Goal: Information Seeking & Learning: Learn about a topic

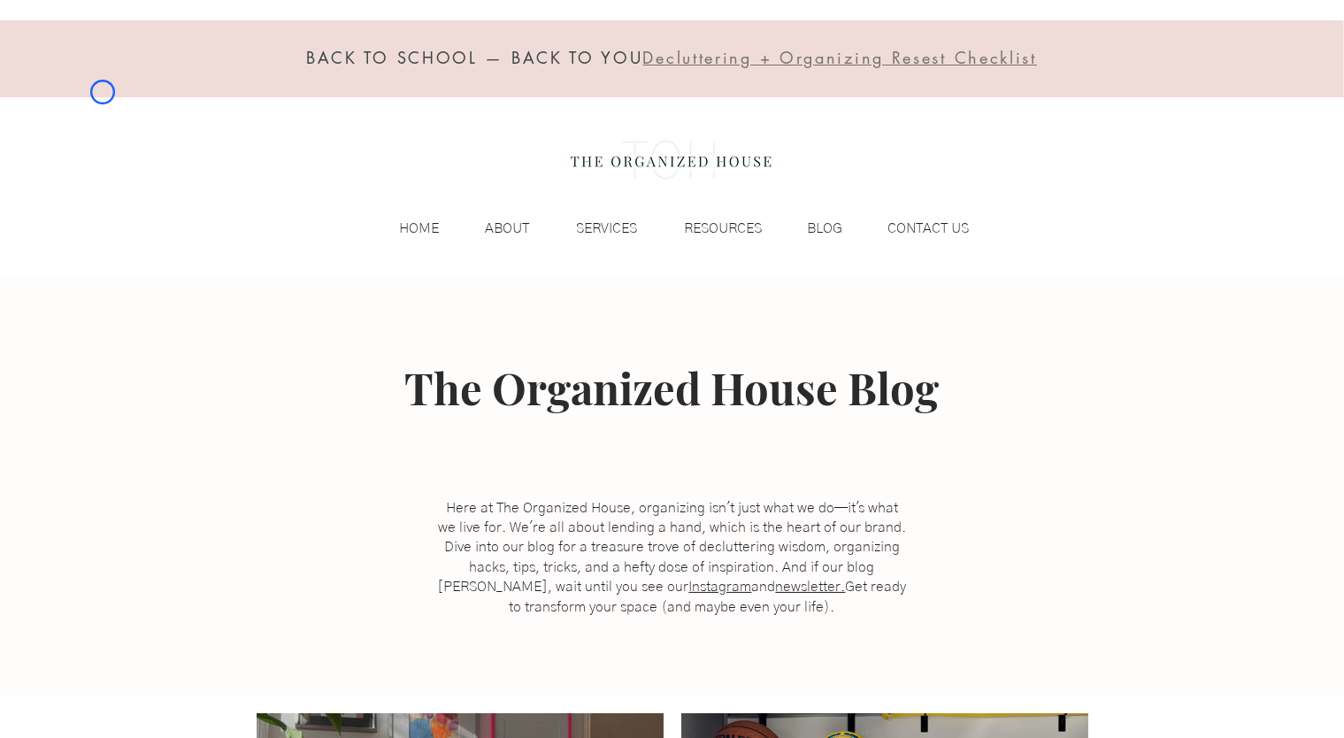
click at [103, 92] on div at bounding box center [672, 58] width 1344 height 77
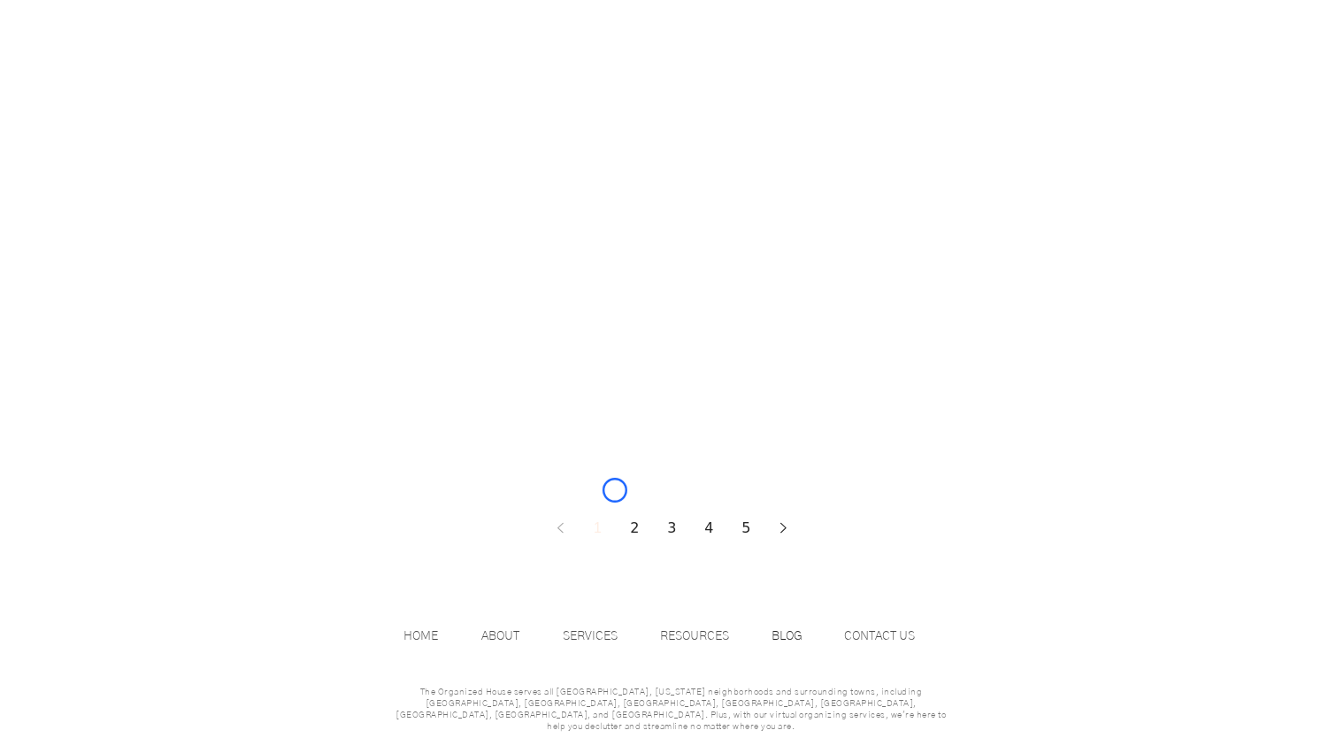
scroll to position [2433, 0]
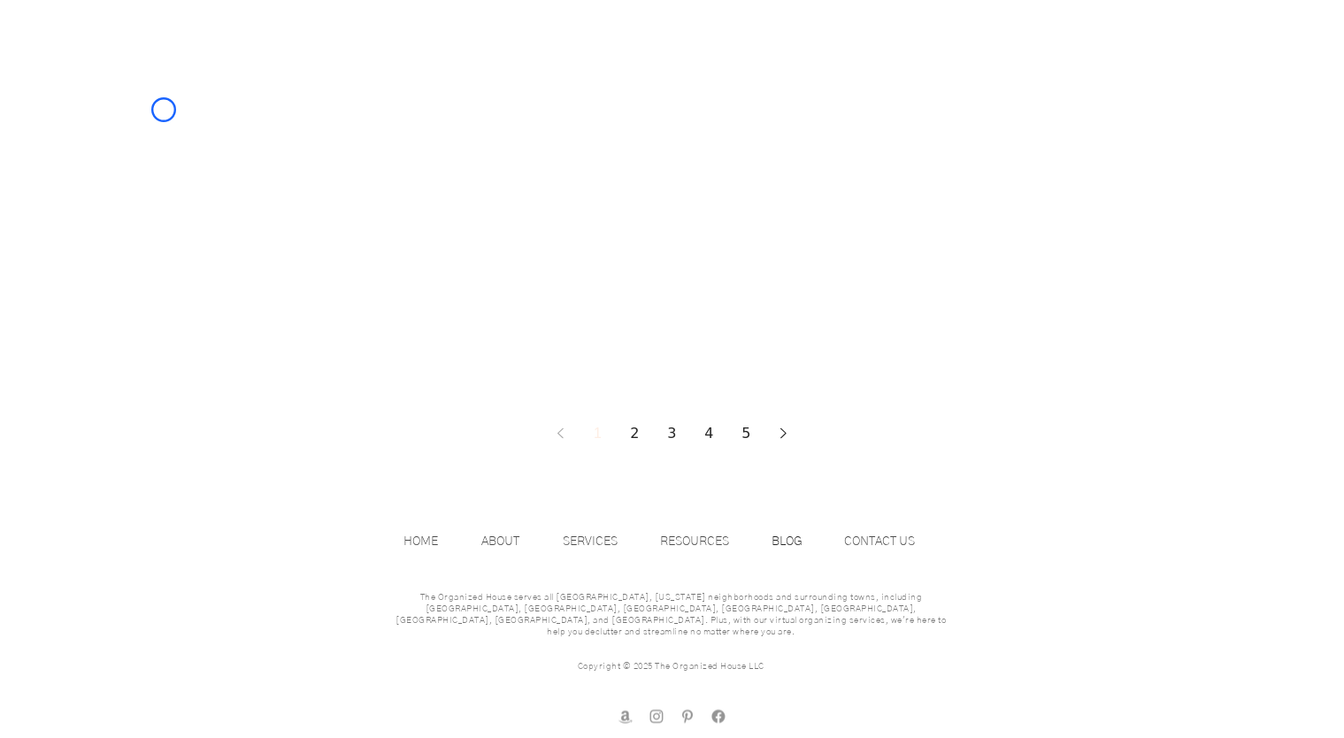
scroll to position [0, 0]
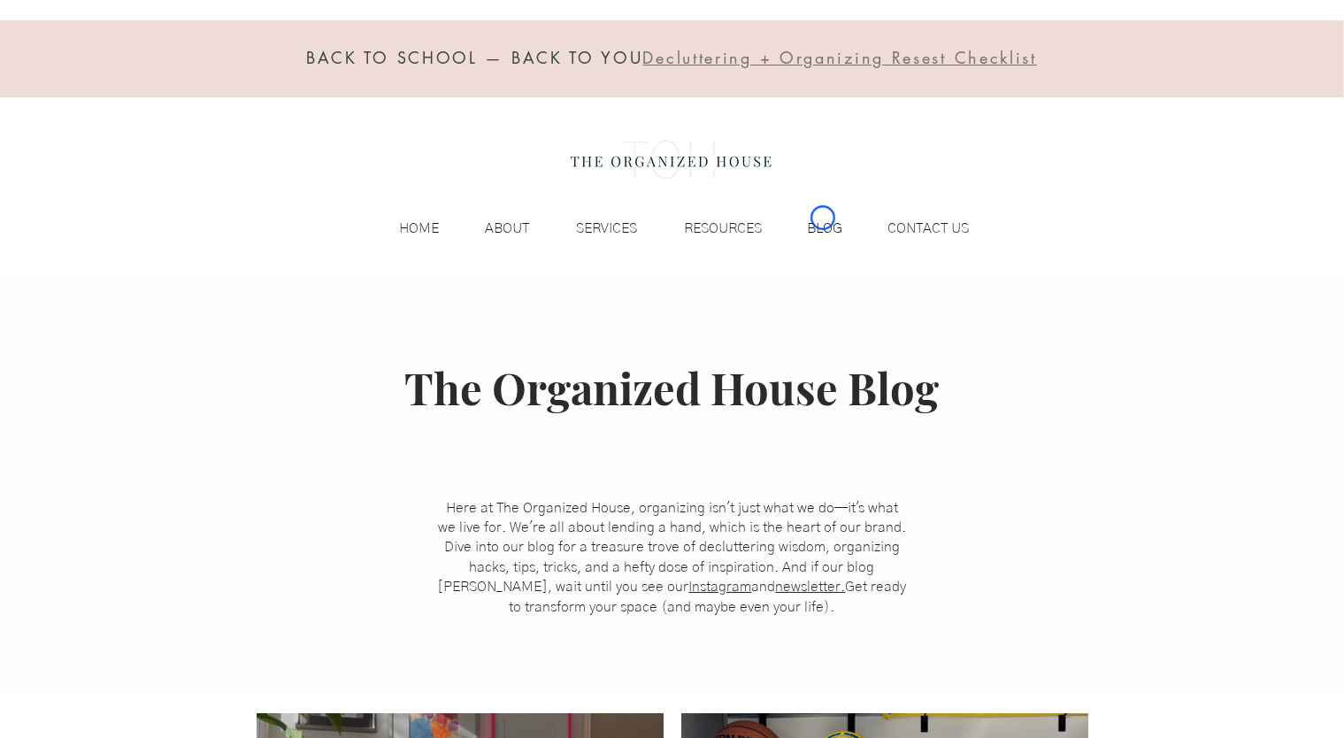
click at [823, 218] on p "BLOG" at bounding box center [825, 228] width 53 height 27
click at [167, 123] on div "BACK TO SCHOOL — BACK TO YOU Decluttering + Organizing Resest Checklist HOME AB…" at bounding box center [672, 138] width 1344 height 277
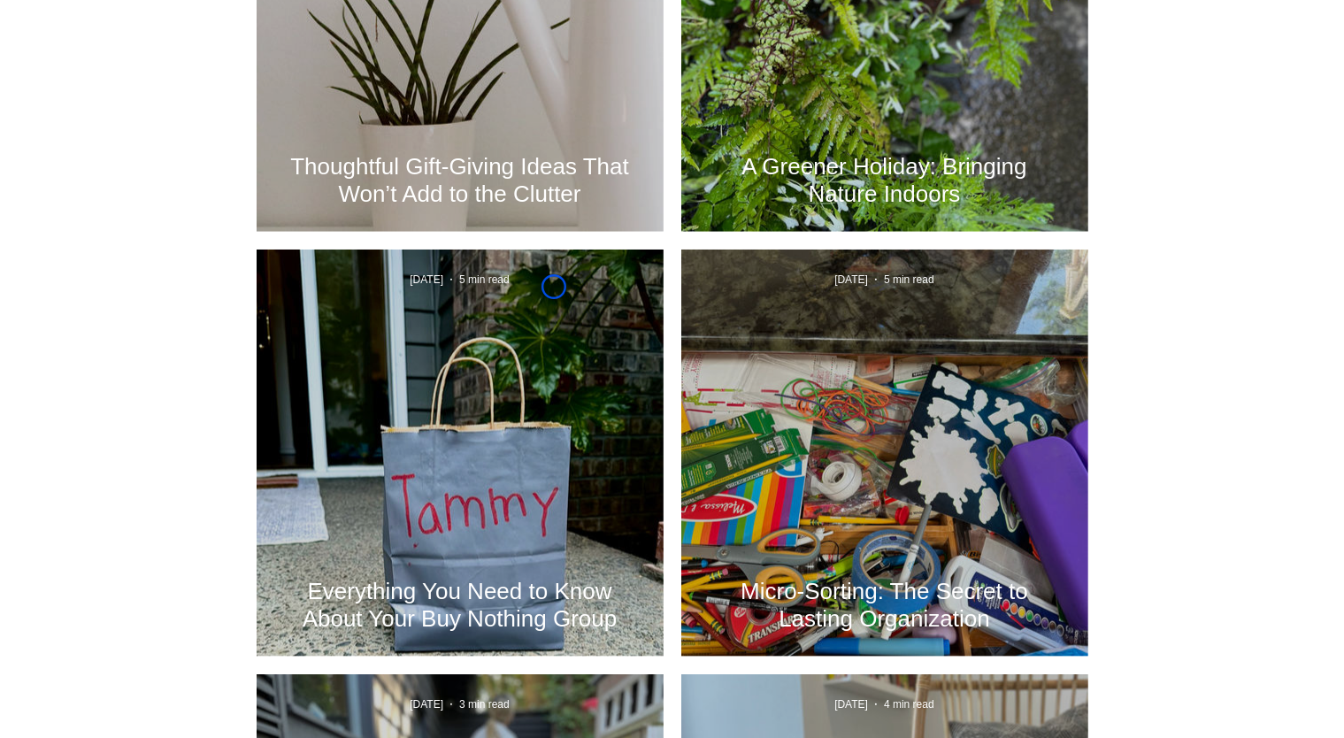
scroll to position [1824, 0]
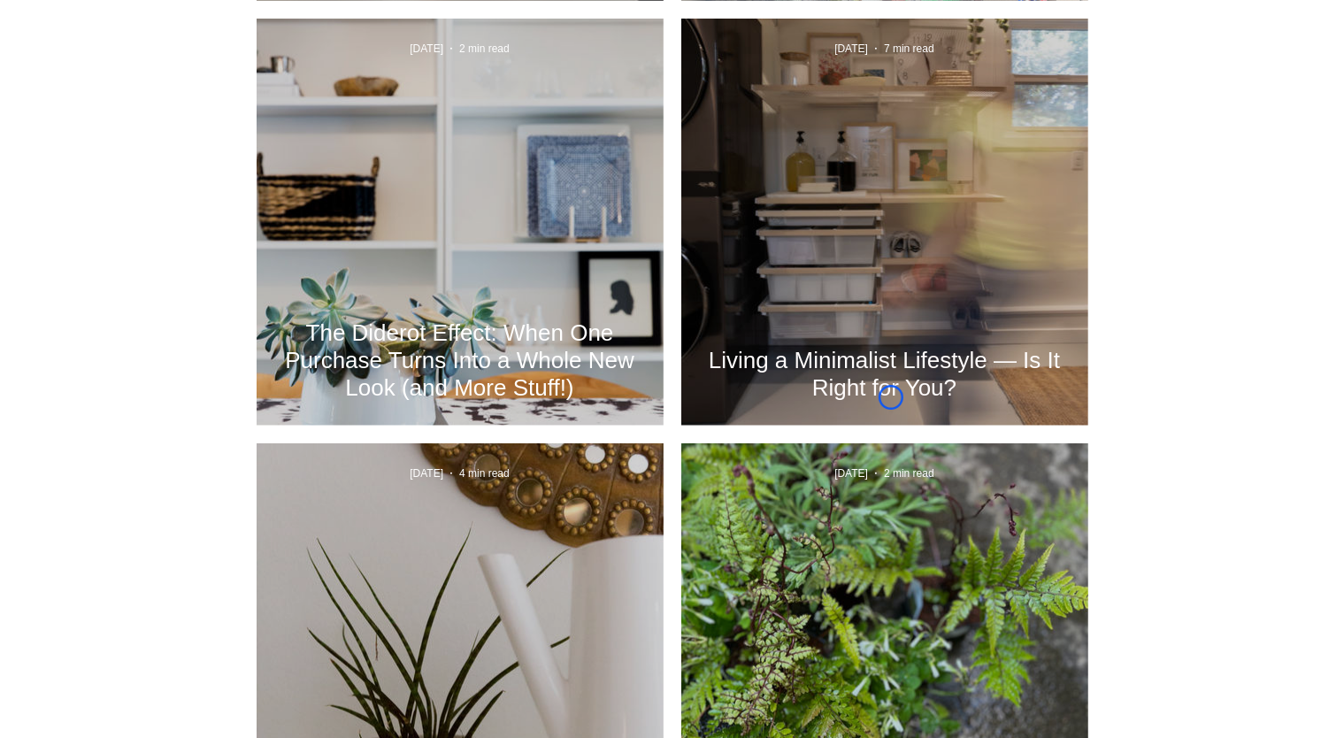
click at [891, 397] on h2 "Living a Minimalist Lifestyle — Is It Right for You?" at bounding box center [885, 374] width 354 height 55
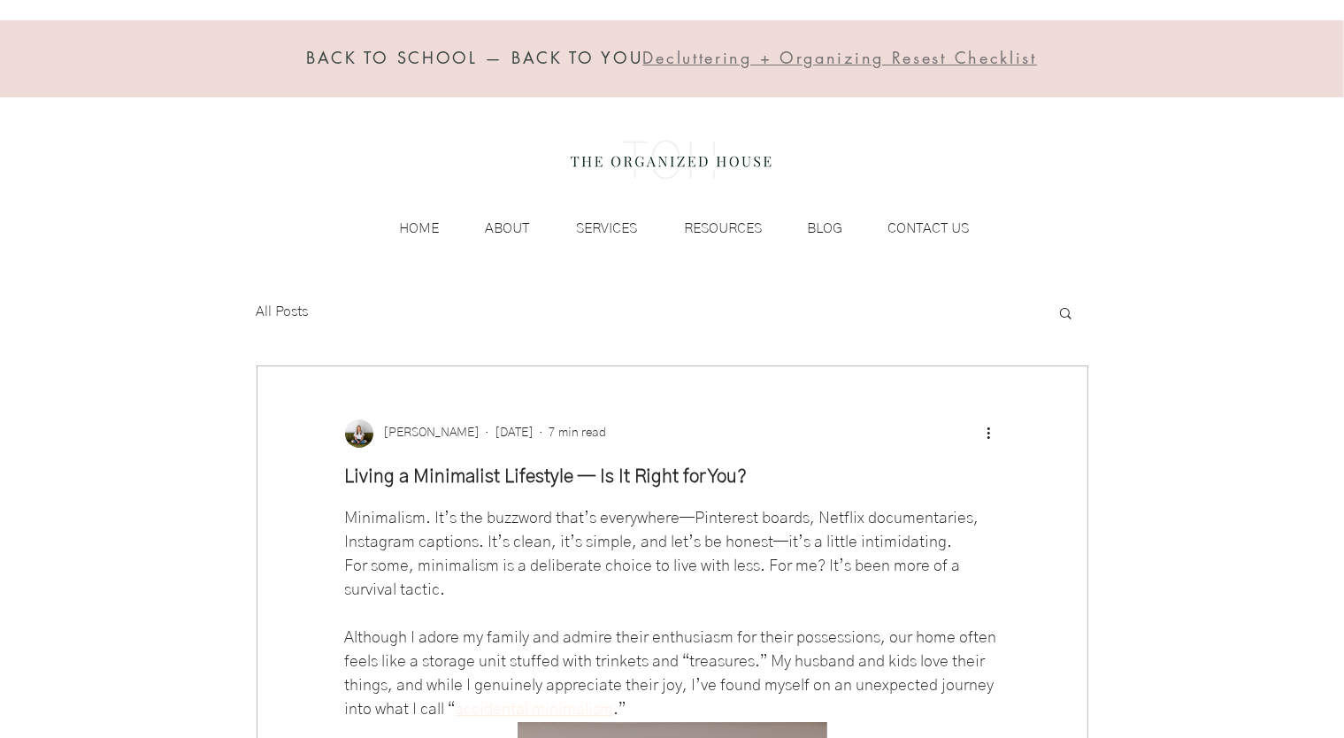
click at [98, 156] on div "BACK TO SCHOOL — BACK TO YOU Decluttering + Organizing Resest Checklist HOME AB…" at bounding box center [672, 138] width 1344 height 277
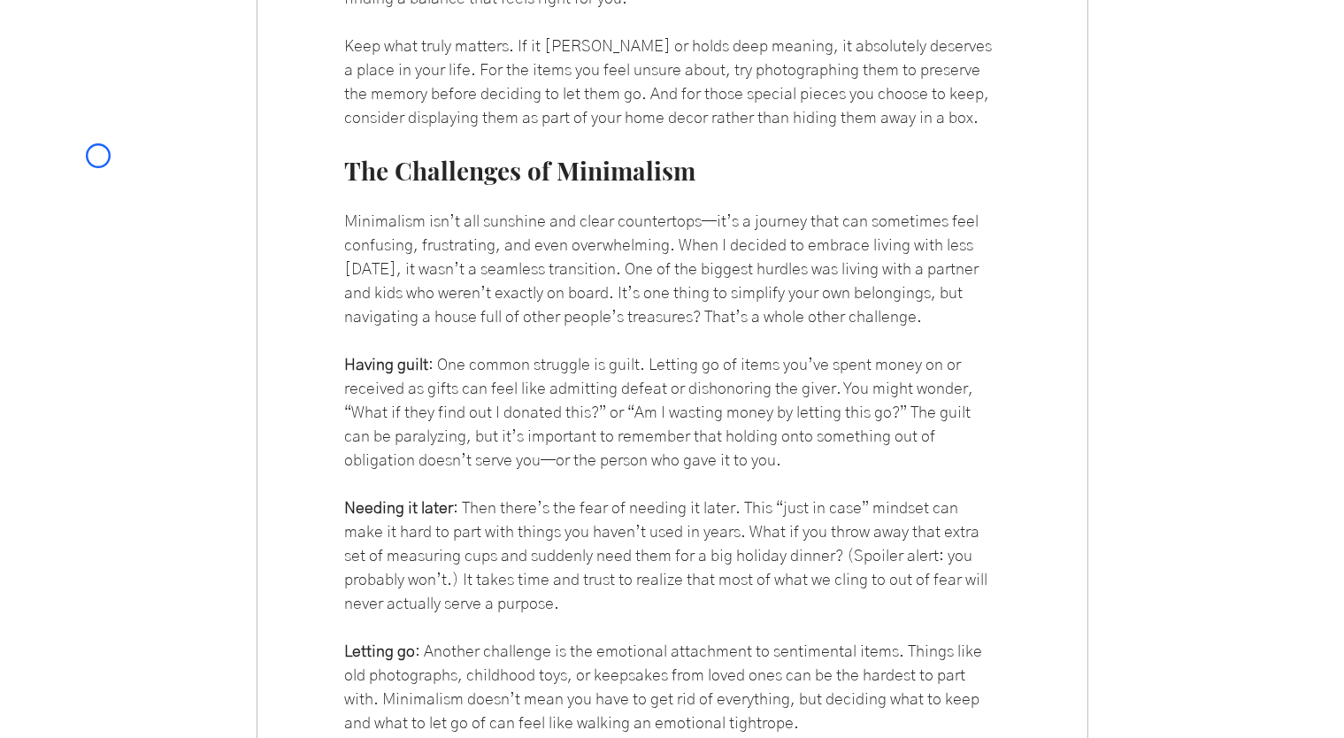
scroll to position [4564, 0]
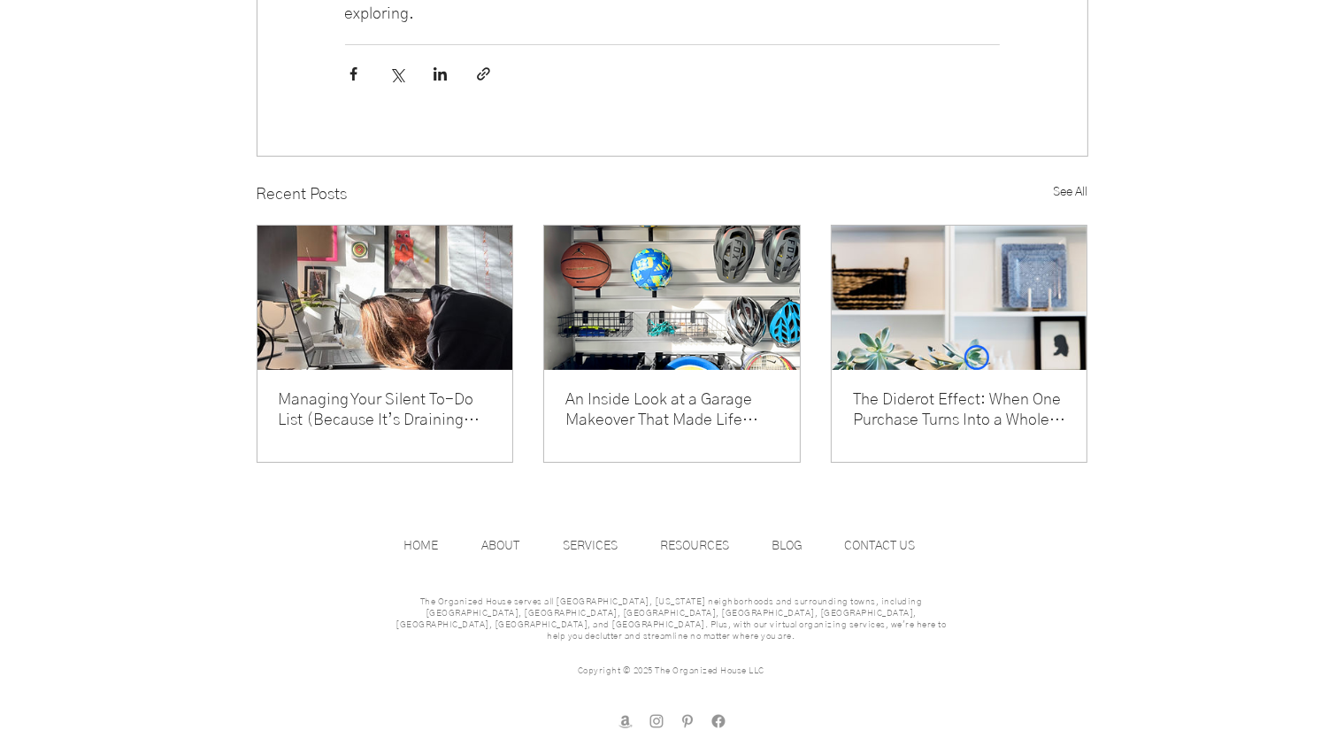
click at [977, 357] on img "The Diderot Effect: When One Purchase Turns Into a Whole New Look (and More Stu…" at bounding box center [960, 298] width 256 height 144
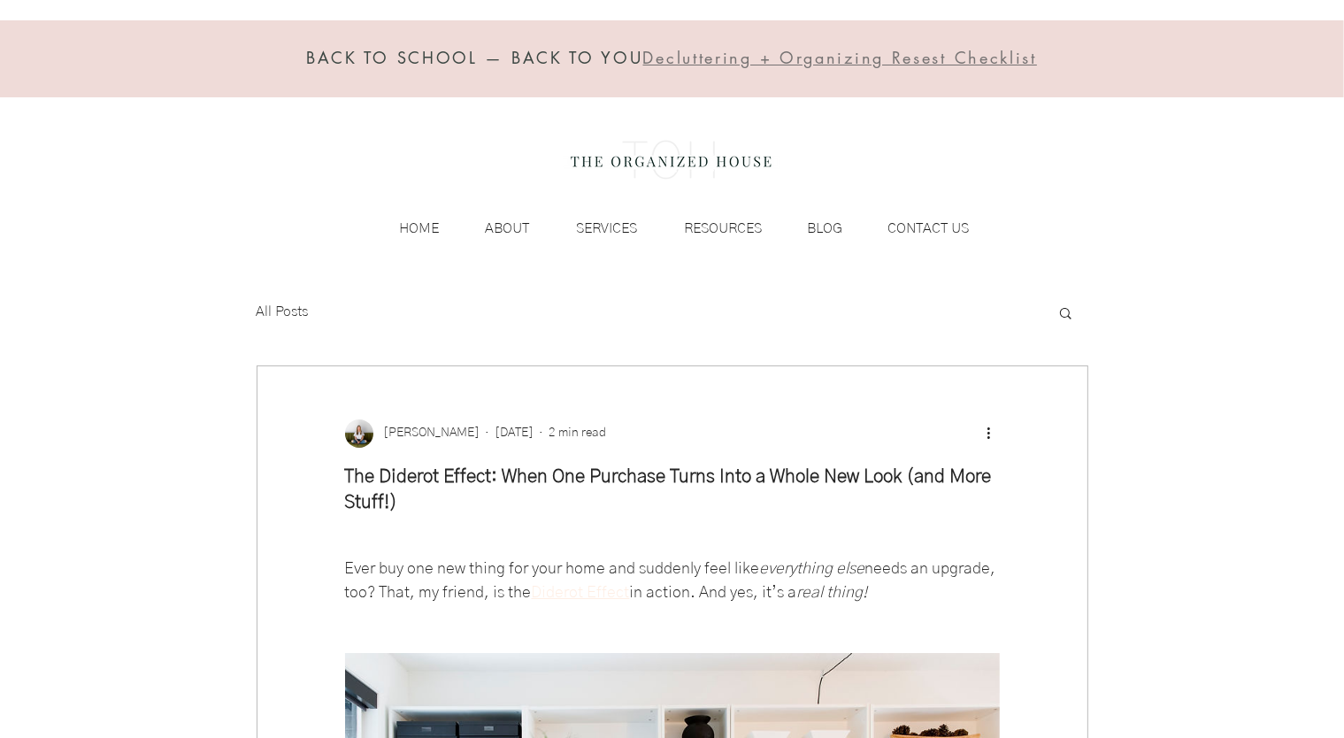
click at [153, 97] on div "BACK TO SCHOOL — BACK TO YOU Decluttering + Organizing Resest Checklist HOME AB…" at bounding box center [672, 138] width 1344 height 277
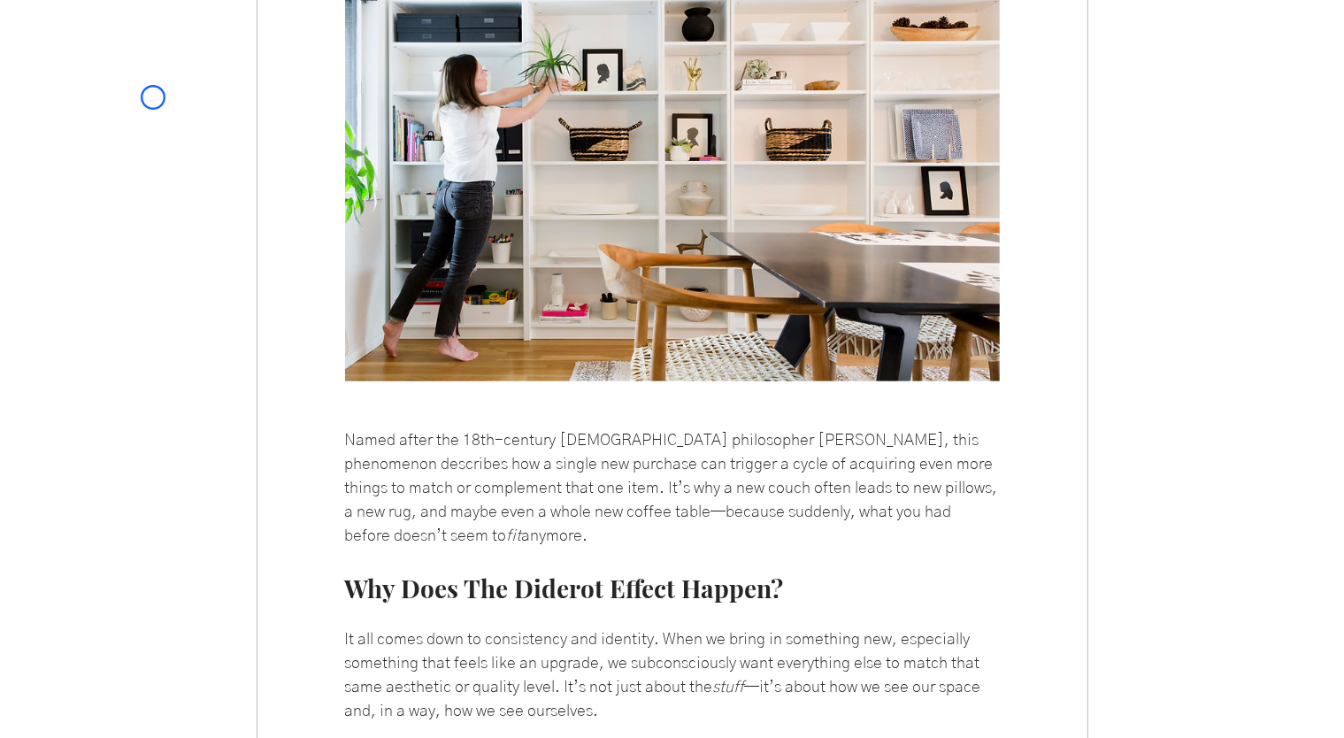
scroll to position [768, 0]
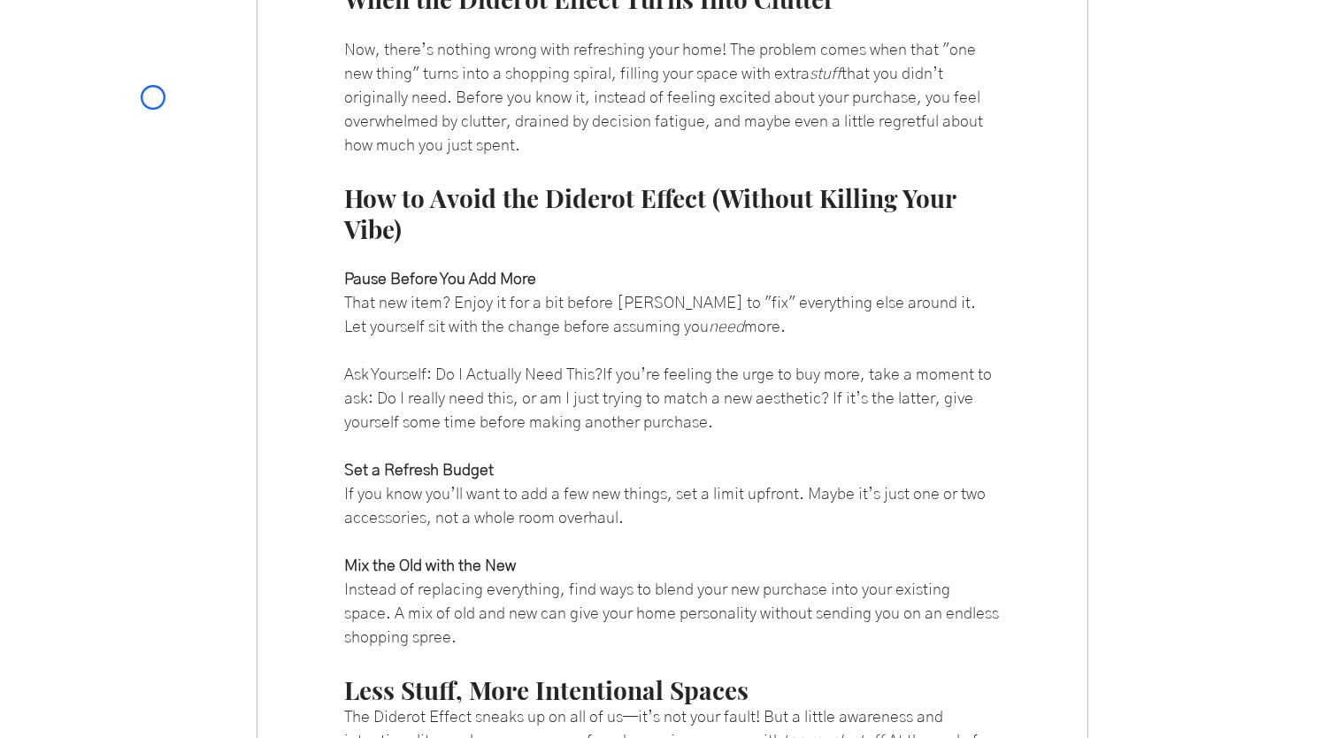
click at [153, 97] on div "main content" at bounding box center [672, 42] width 1344 height 2475
